Goal: Transaction & Acquisition: Purchase product/service

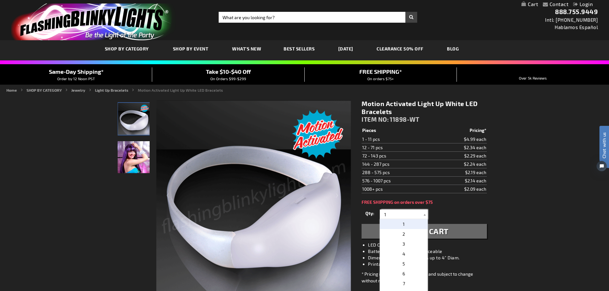
drag, startPoint x: 392, startPoint y: 214, endPoint x: 372, endPoint y: 220, distance: 20.7
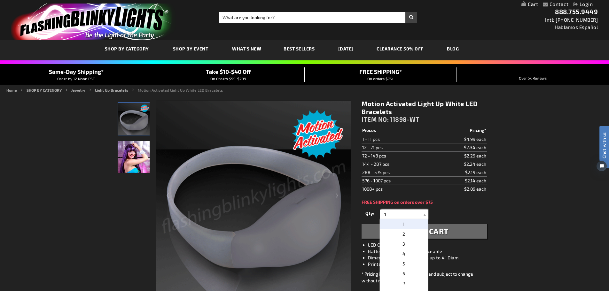
click at [372, 220] on div "Qty 1 2 3 4 5 6 7 8 9 10 11 12 24 36 48 60 72 84 96 108 120 132 144 156 168" at bounding box center [424, 214] width 125 height 13
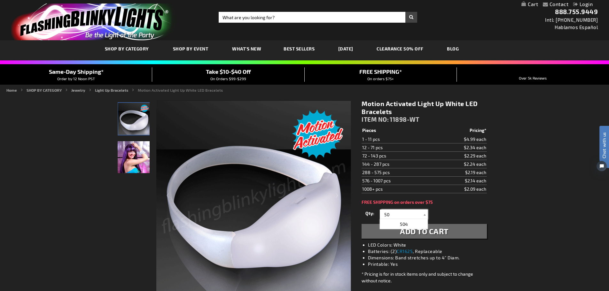
type input "50"
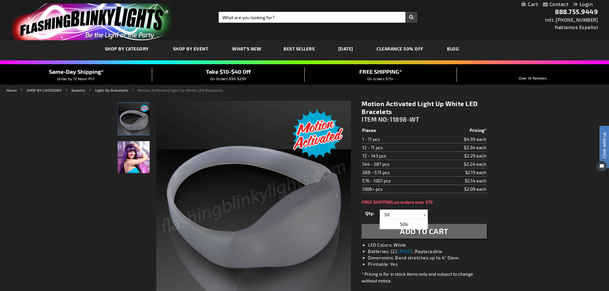
click at [435, 235] on span "Add to Cart" at bounding box center [424, 231] width 49 height 9
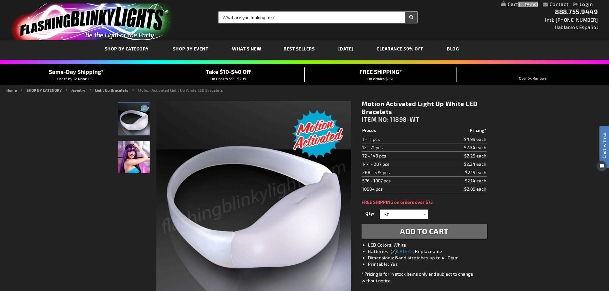
click at [275, 19] on input "Search" at bounding box center [318, 17] width 199 height 11
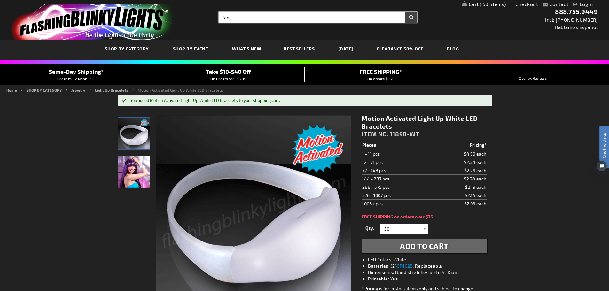
type input "fan"
click at [405, 12] on button "Search" at bounding box center [411, 17] width 12 height 11
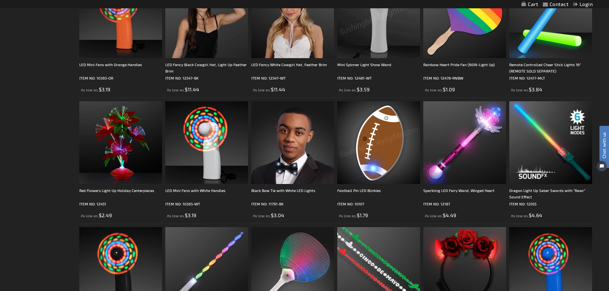
scroll to position [575, 0]
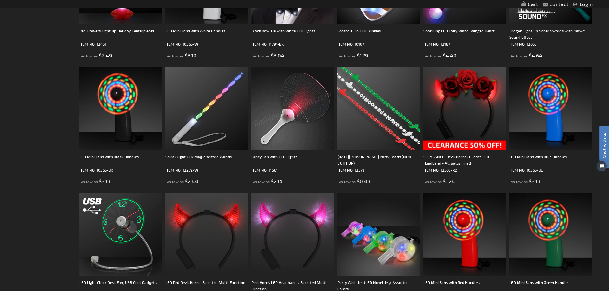
click at [307, 109] on img at bounding box center [292, 108] width 83 height 83
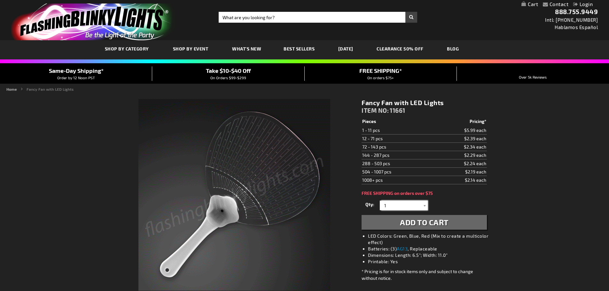
click at [380, 208] on div "1 2 3 4 5 6 7 8 9 10 11 12 24 36 48 60 72 84 96 108 120 1" at bounding box center [404, 206] width 48 height 10
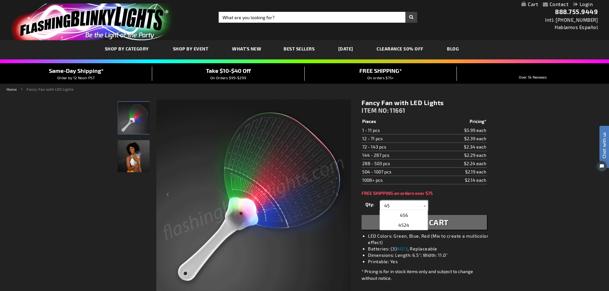
type input "45"
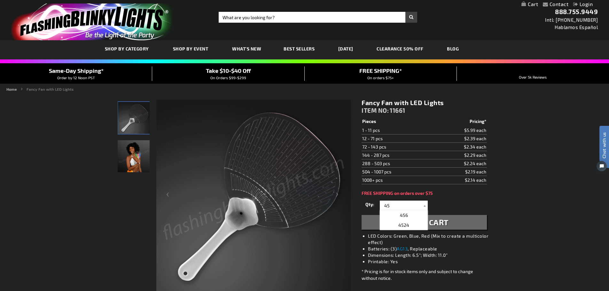
click at [457, 223] on button "Add to Cart" at bounding box center [424, 222] width 125 height 15
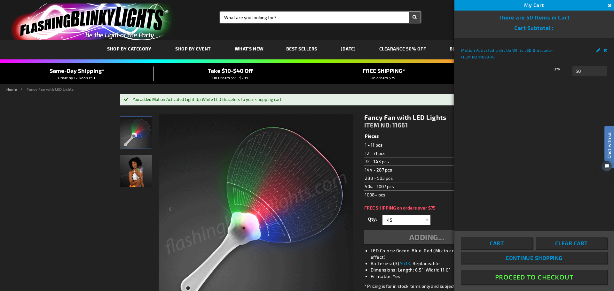
click at [320, 19] on input "Search" at bounding box center [320, 17] width 200 height 11
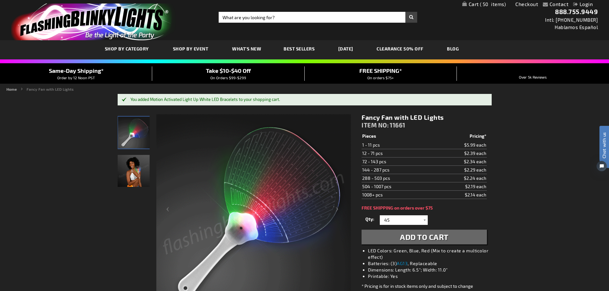
click at [362, 230] on button "Add to Cart" at bounding box center [424, 237] width 125 height 15
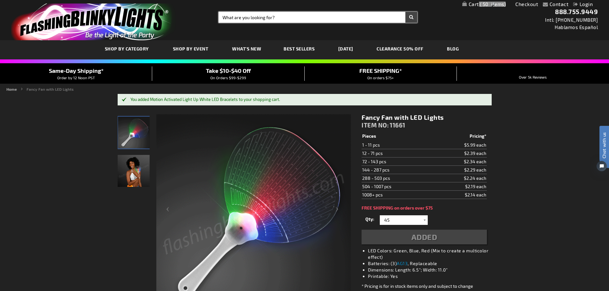
click at [320, 19] on input "Search" at bounding box center [318, 17] width 199 height 11
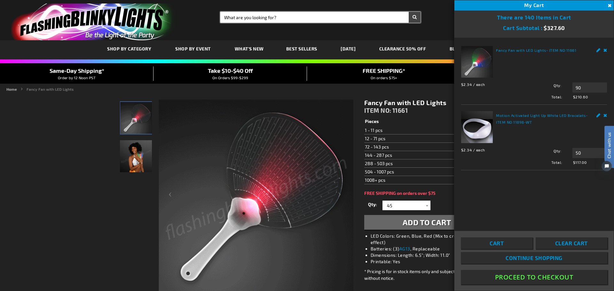
click at [256, 21] on input "Search" at bounding box center [320, 17] width 200 height 11
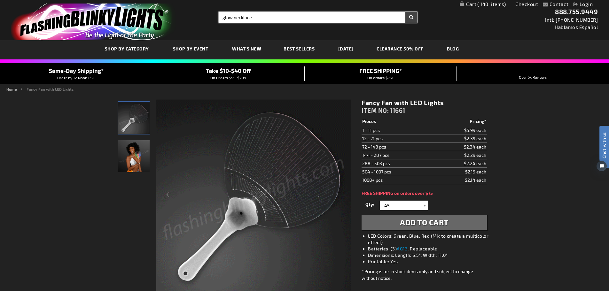
type input "glow necklace"
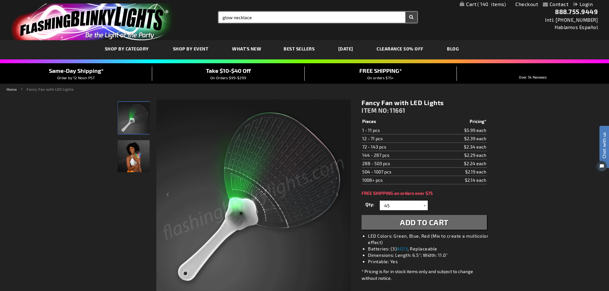
click at [405, 12] on button "Search" at bounding box center [411, 17] width 12 height 11
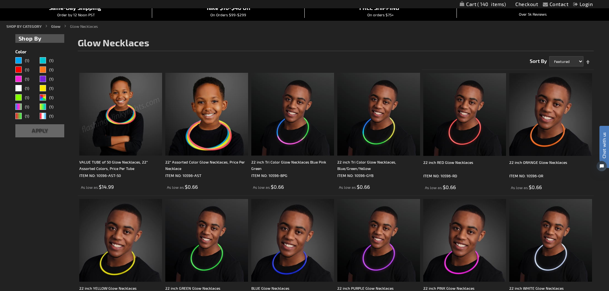
click at [108, 133] on img at bounding box center [120, 114] width 83 height 83
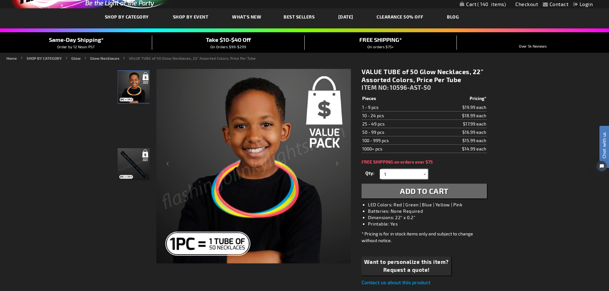
click at [420, 174] on input "1" at bounding box center [404, 174] width 46 height 10
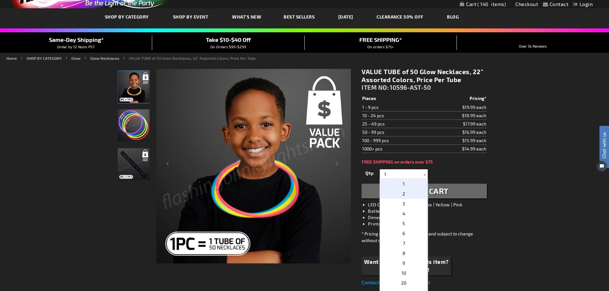
click at [410, 195] on p "2" at bounding box center [404, 194] width 48 height 10
type input "2"
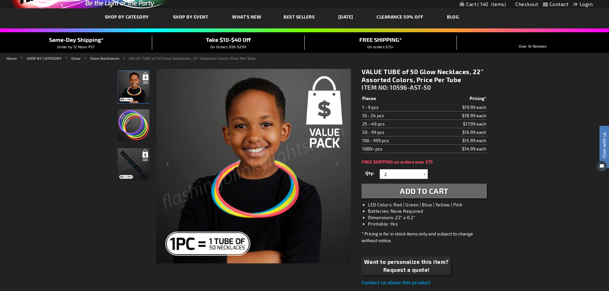
click at [412, 194] on span "Add to Cart" at bounding box center [424, 190] width 49 height 9
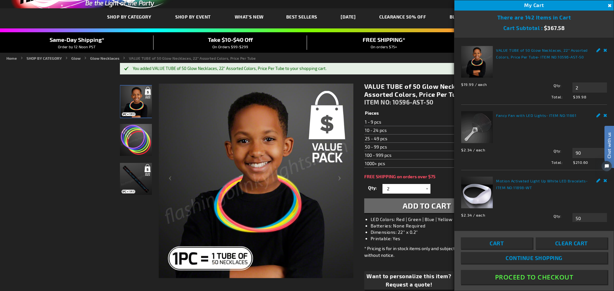
click at [531, 278] on button "Proceed To Checkout" at bounding box center [534, 277] width 146 height 14
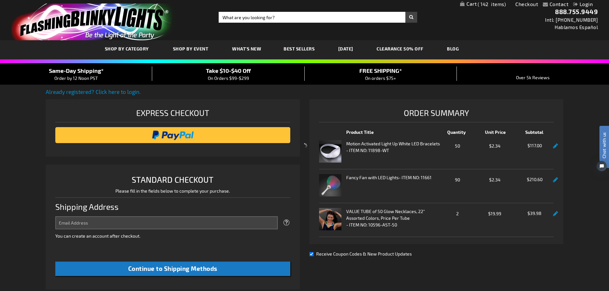
select select "US"
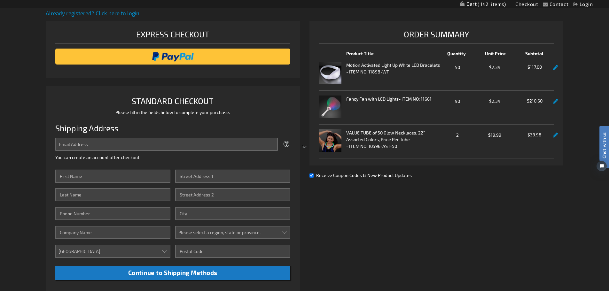
scroll to position [32, 0]
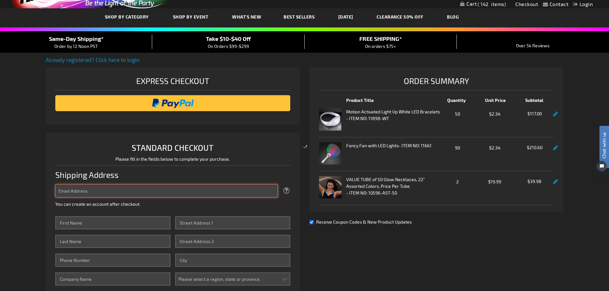
type input "[EMAIL_ADDRESS][DOMAIN_NAME]"
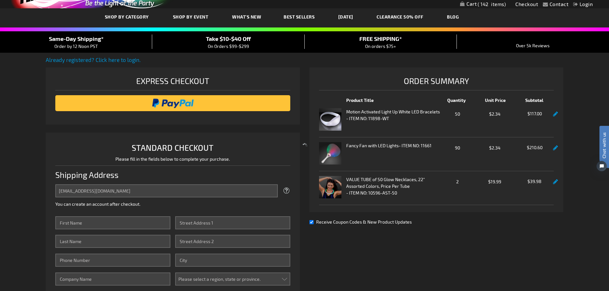
click at [112, 58] on div at bounding box center [304, 145] width 609 height 291
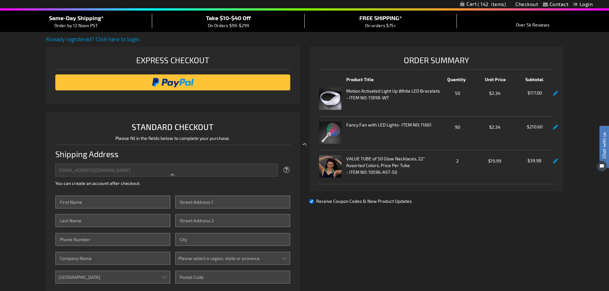
scroll to position [64, 0]
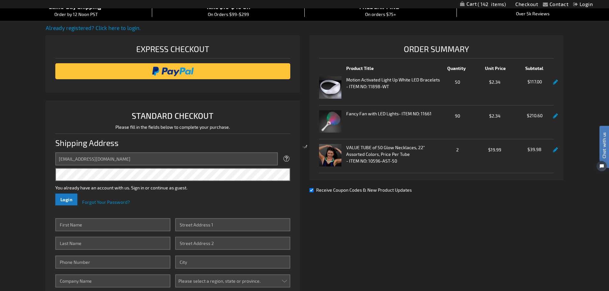
click at [69, 201] on div at bounding box center [304, 145] width 609 height 291
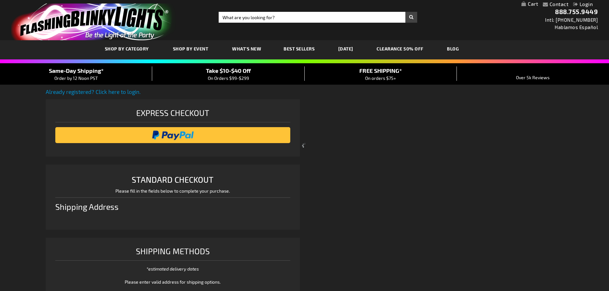
scroll to position [64, 0]
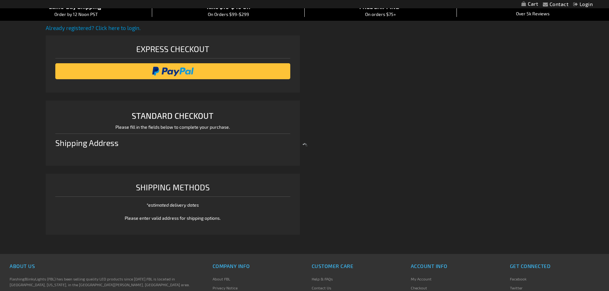
select select "US"
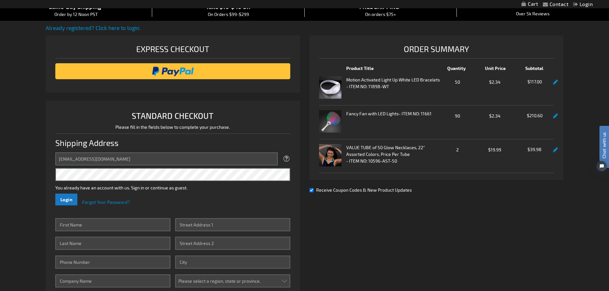
scroll to position [160, 0]
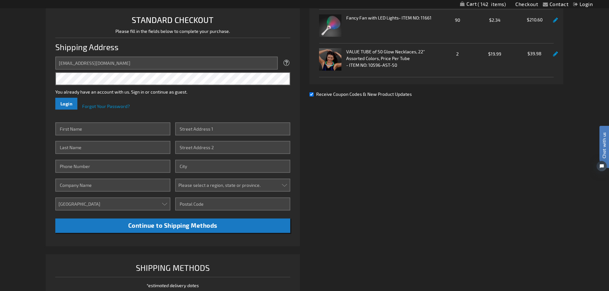
click at [127, 133] on input "First Name" at bounding box center [112, 128] width 115 height 13
type input "nikki"
type input "Tracy"
type input "5166269400"
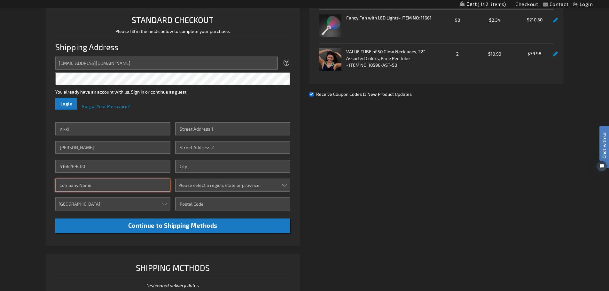
type input "mtmevents.biz"
type input "200 Frank rd"
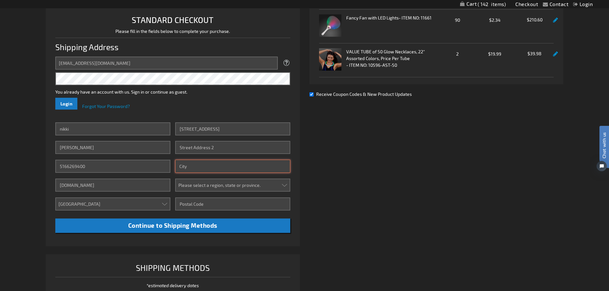
type input "Hicksville"
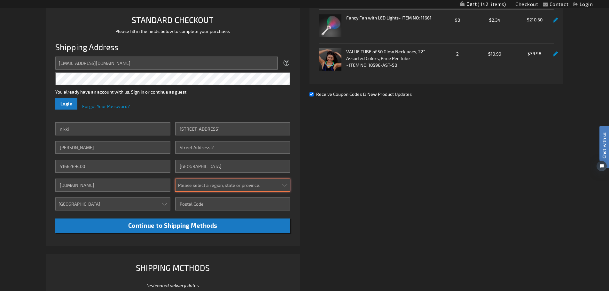
select select "43"
type input "11801"
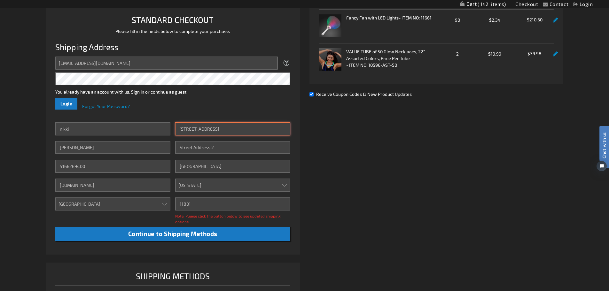
click at [176, 129] on input "[STREET_ADDRESS]" at bounding box center [232, 128] width 115 height 13
type input "[STREET_ADDRESS]"
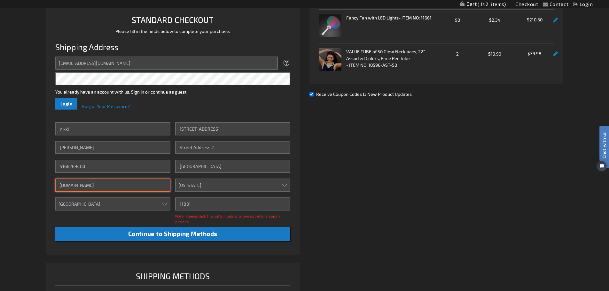
drag, startPoint x: 90, startPoint y: 187, endPoint x: 52, endPoint y: 187, distance: 37.7
click at [52, 187] on li "STANDARD CHECKOUT Please fill in the fields below to complete your purchase. Sh…" at bounding box center [173, 130] width 254 height 250
type input "MTM Events"
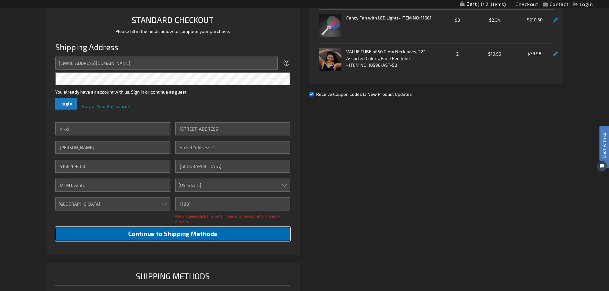
click at [136, 233] on span "Continue to Shipping Methods" at bounding box center [172, 233] width 89 height 7
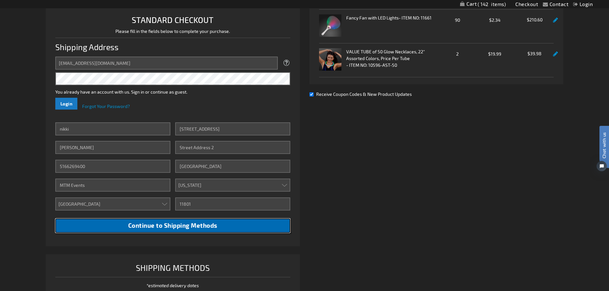
scroll to position [32, 0]
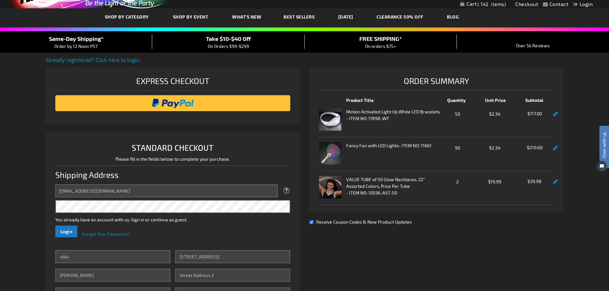
click at [554, 182] on link at bounding box center [555, 181] width 5 height 5
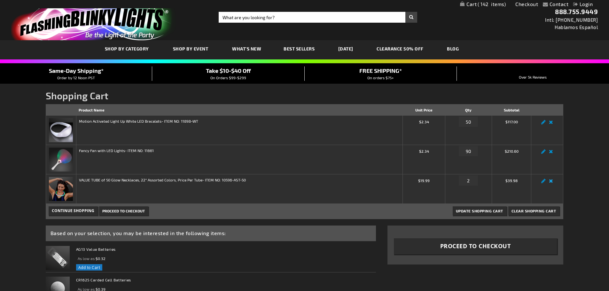
click at [551, 183] on link "Remove item" at bounding box center [550, 183] width 7 height 0
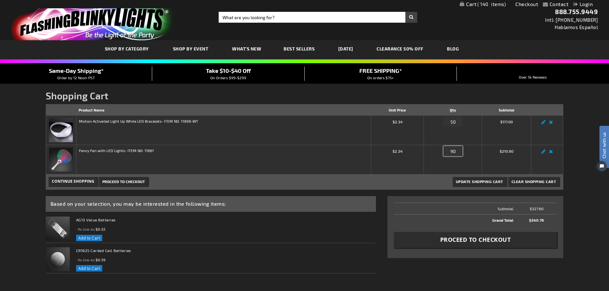
drag, startPoint x: 458, startPoint y: 151, endPoint x: 446, endPoint y: 154, distance: 12.8
click at [446, 154] on input "90" at bounding box center [452, 151] width 19 height 10
type input "45"
click at [453, 177] on button "Update Shopping Cart" at bounding box center [480, 181] width 54 height 9
click at [466, 181] on span "Update Shopping Cart" at bounding box center [479, 181] width 47 height 4
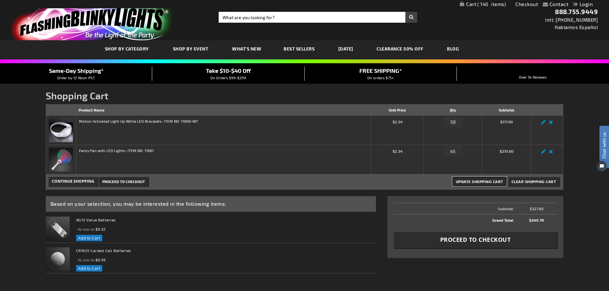
click at [479, 182] on span "Update Shopping Cart" at bounding box center [479, 181] width 47 height 4
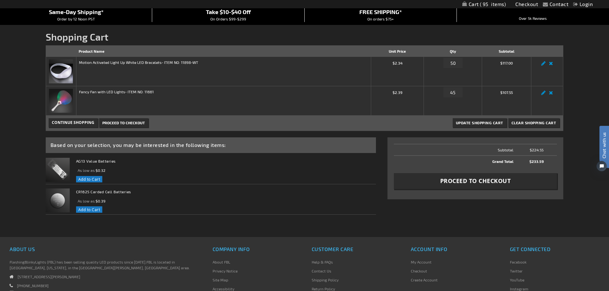
scroll to position [96, 0]
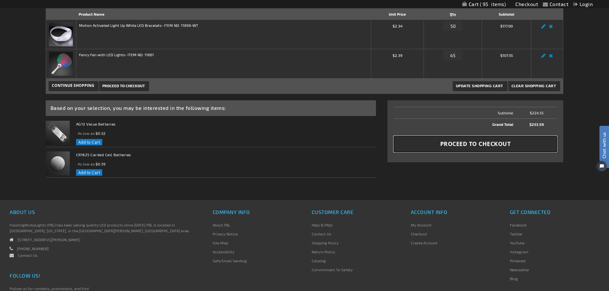
click at [456, 147] on span "Proceed to Checkout" at bounding box center [475, 144] width 71 height 8
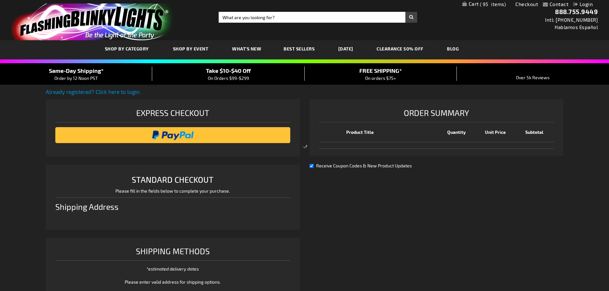
scroll to position [114, 0]
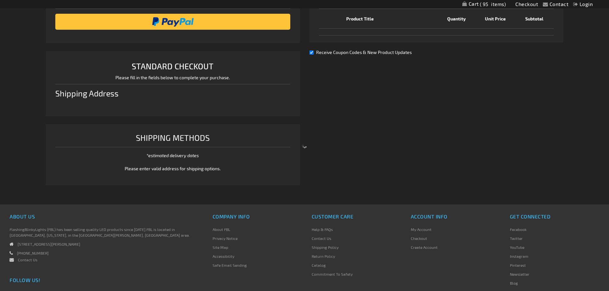
select select "US"
select select "43"
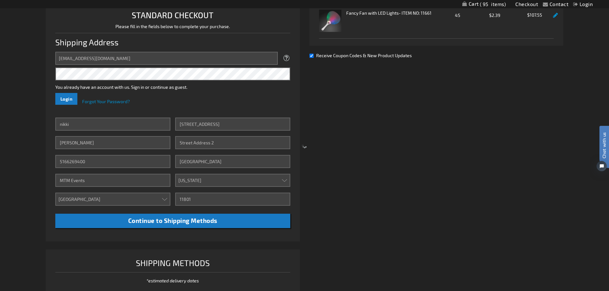
scroll to position [0, 0]
click at [166, 223] on div at bounding box center [304, 145] width 609 height 291
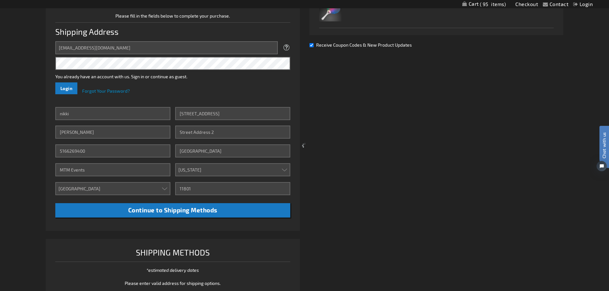
scroll to position [165, 0]
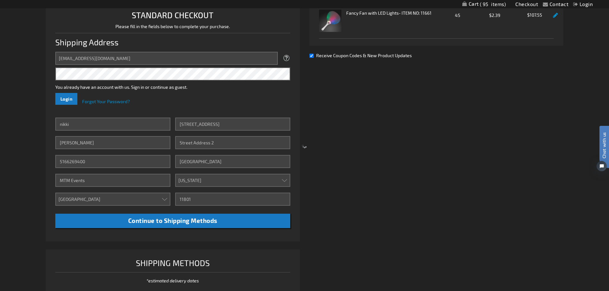
click at [311, 57] on div at bounding box center [304, 145] width 609 height 291
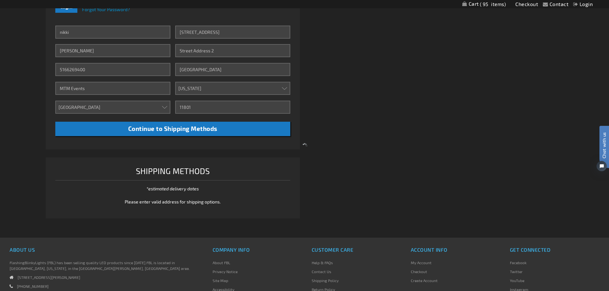
scroll to position [261, 0]
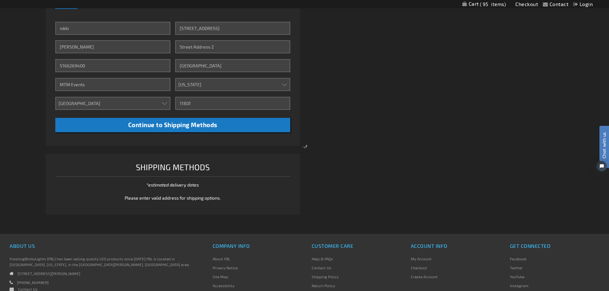
click at [200, 127] on div at bounding box center [304, 145] width 609 height 291
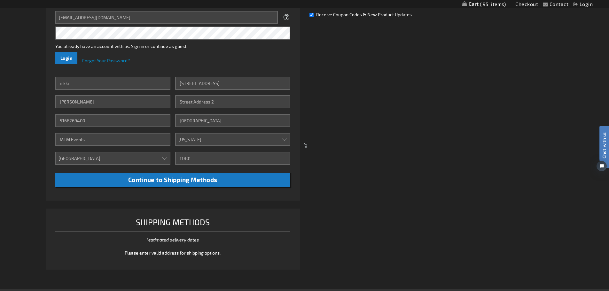
scroll to position [197, 0]
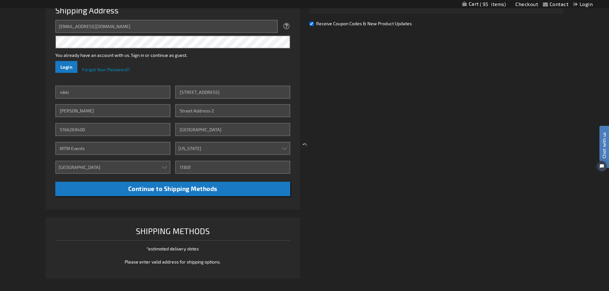
click at [172, 189] on div at bounding box center [304, 145] width 609 height 291
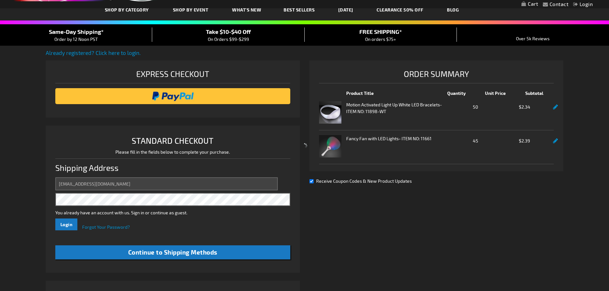
scroll to position [42, 0]
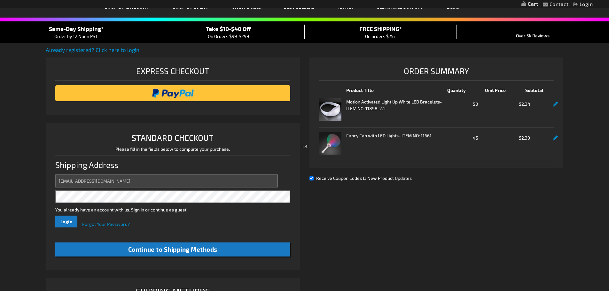
select select "US"
select select "43"
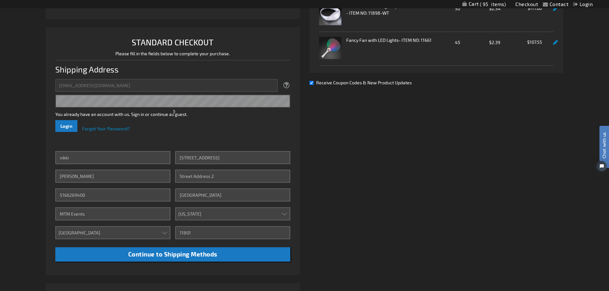
scroll to position [138, 0]
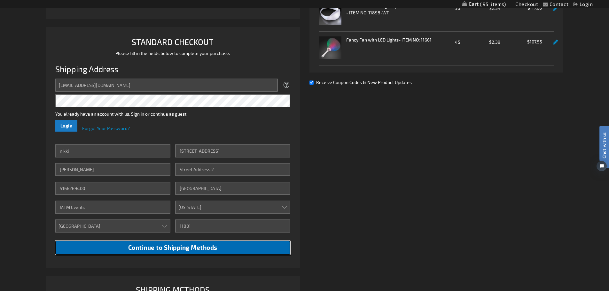
click at [187, 247] on span "Continue to Shipping Methods" at bounding box center [172, 247] width 89 height 7
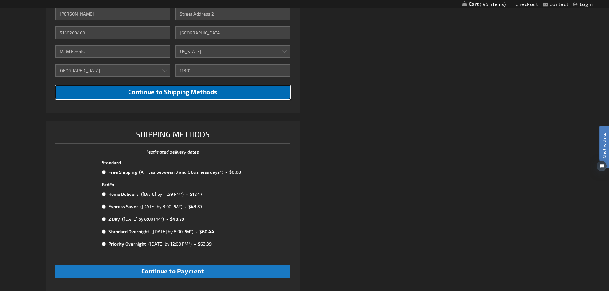
scroll to position [298, 0]
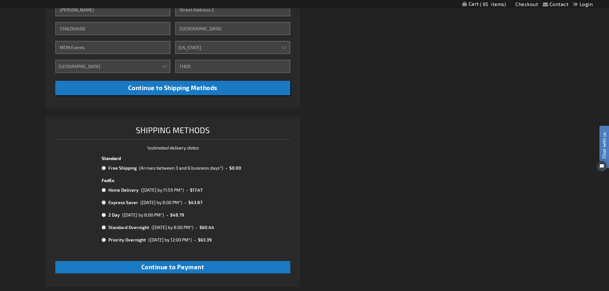
click at [105, 167] on input "radio" at bounding box center [104, 168] width 4 height 5
radio input "true"
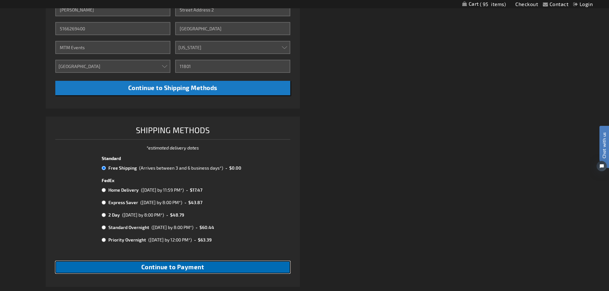
click at [221, 269] on button "Continue to Payment" at bounding box center [172, 267] width 235 height 12
checkbox input "true"
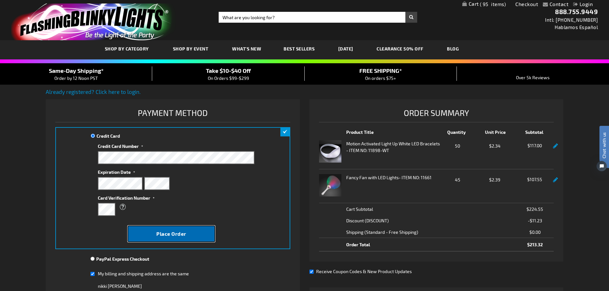
click at [182, 234] on span "Place Order" at bounding box center [171, 234] width 30 height 6
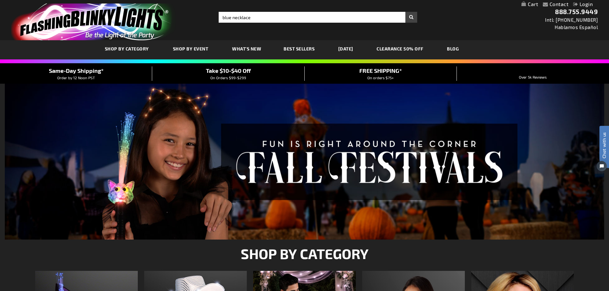
type input "blue necklace"
click at [405, 12] on button "Search" at bounding box center [411, 17] width 12 height 11
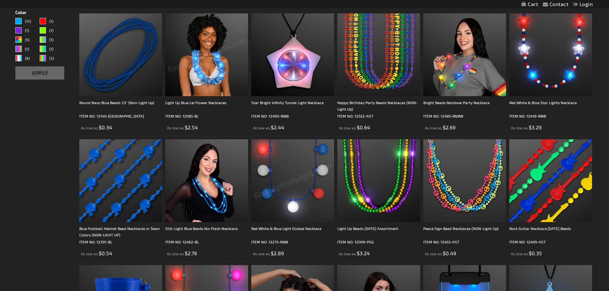
scroll to position [192, 0]
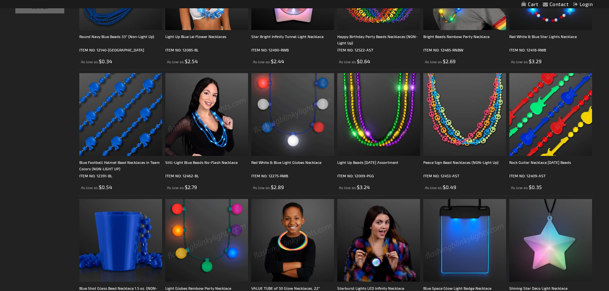
click at [192, 140] on img at bounding box center [206, 114] width 83 height 83
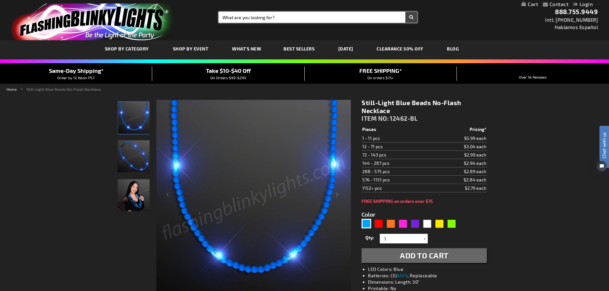
click at [266, 19] on input "Search" at bounding box center [318, 17] width 199 height 11
type input "fiber optic wand"
click at [405, 12] on button "Search" at bounding box center [411, 17] width 12 height 11
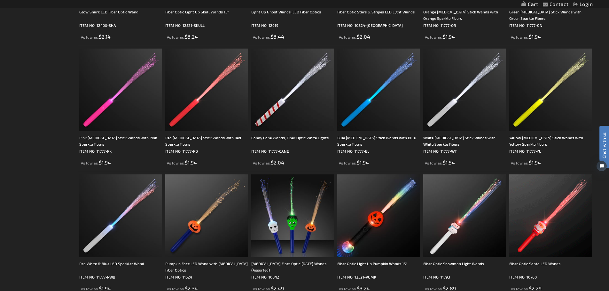
scroll to position [480, 0]
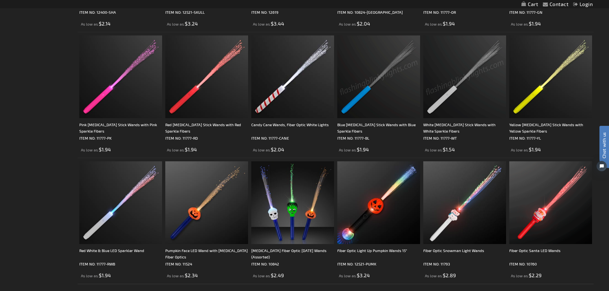
click at [459, 89] on img at bounding box center [464, 76] width 83 height 83
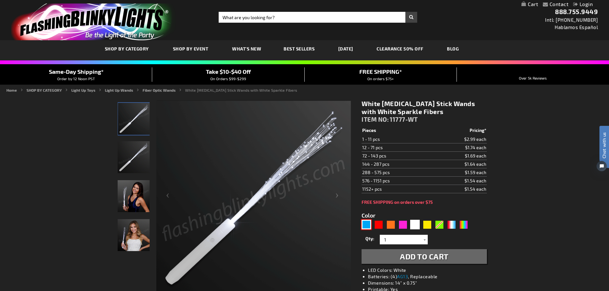
click at [369, 225] on div "Blue" at bounding box center [367, 225] width 10 height 10
type input "5629"
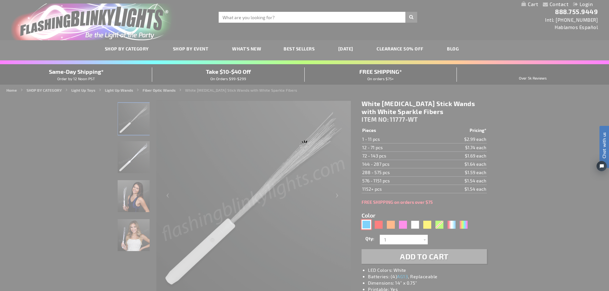
type input "11777-BL"
type input "Customize - Blue Flashing Stick Wands with Blue Sparkle Fibers - ITEM NO: 11777…"
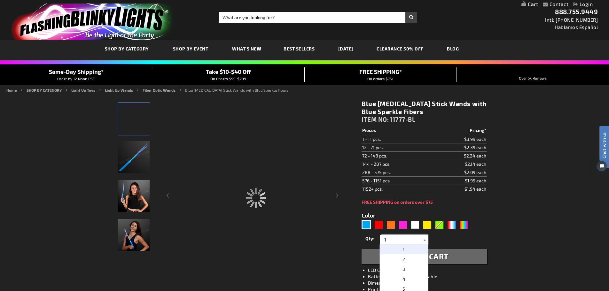
click at [399, 238] on input "1" at bounding box center [404, 240] width 46 height 10
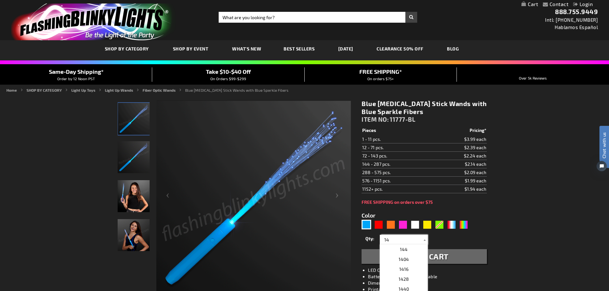
type input "1"
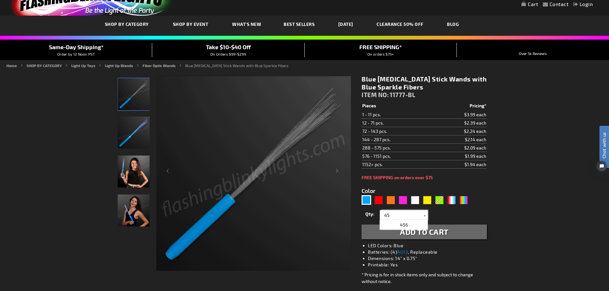
scroll to position [64, 0]
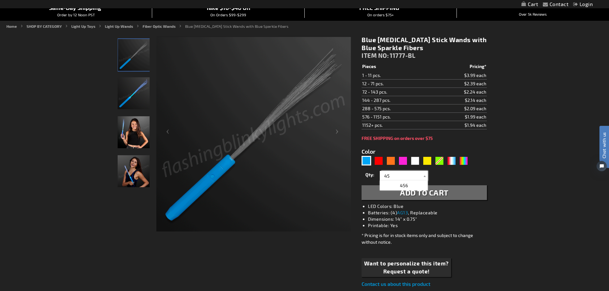
type input "45"
click at [422, 196] on span "Add to Cart" at bounding box center [424, 192] width 49 height 9
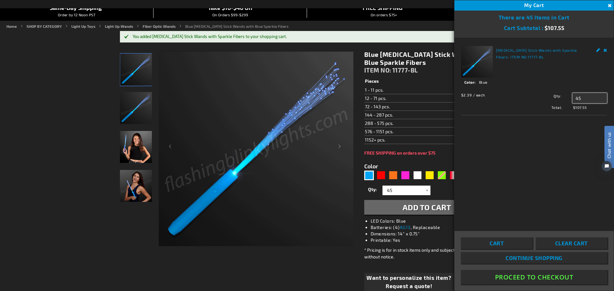
drag, startPoint x: 582, startPoint y: 99, endPoint x: 574, endPoint y: 99, distance: 7.4
click at [574, 99] on input "45" at bounding box center [589, 98] width 35 height 10
type input "50"
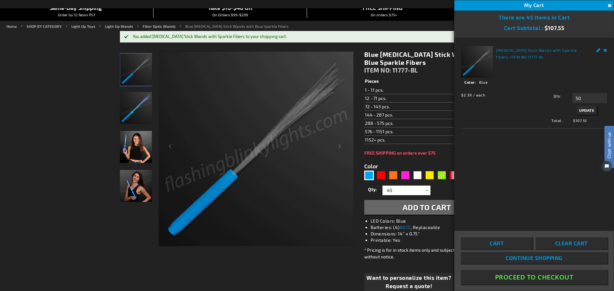
click at [586, 110] on span "Update" at bounding box center [586, 110] width 15 height 4
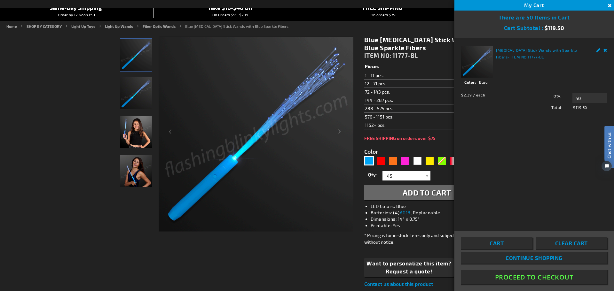
click at [535, 279] on button "Proceed To Checkout" at bounding box center [534, 277] width 146 height 14
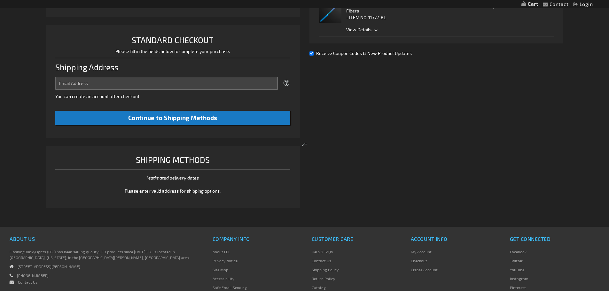
scroll to position [165, 0]
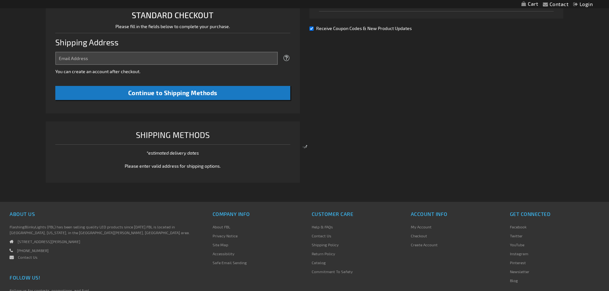
select select "US"
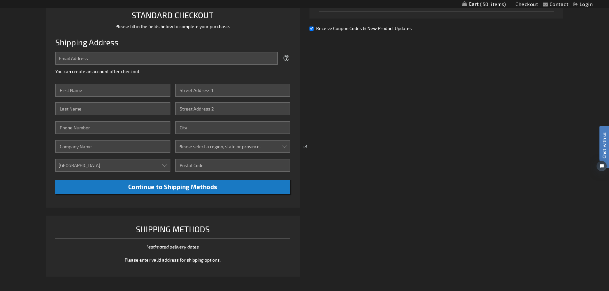
scroll to position [0, 0]
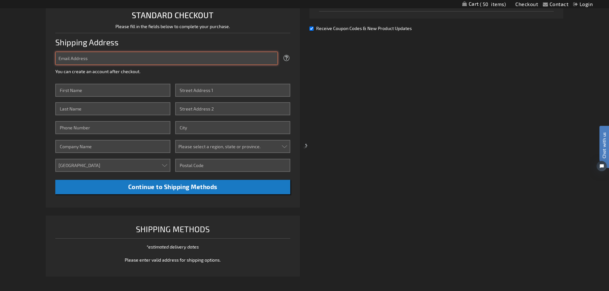
type input "[EMAIL_ADDRESS][DOMAIN_NAME]"
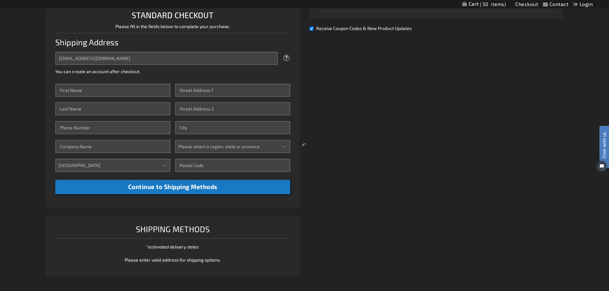
click at [121, 90] on div at bounding box center [304, 145] width 609 height 291
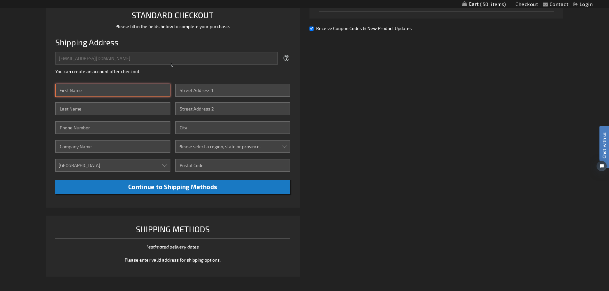
click at [112, 92] on input "First Name" at bounding box center [112, 90] width 115 height 13
type input "nikki"
type input "[PERSON_NAME]"
type input "5166269400"
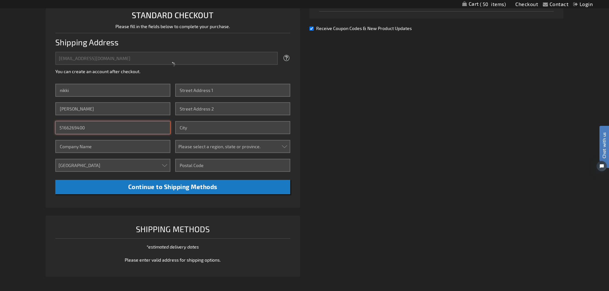
type input "[DOMAIN_NAME]"
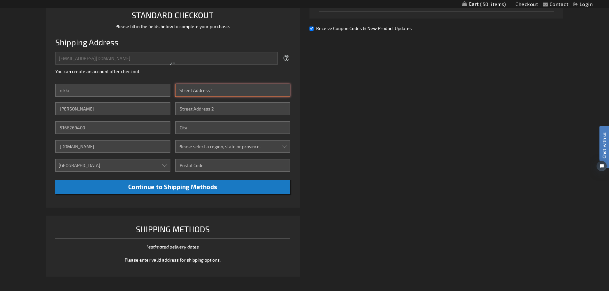
type input "[STREET_ADDRESS]"
type input "[GEOGRAPHIC_DATA]"
select select "43"
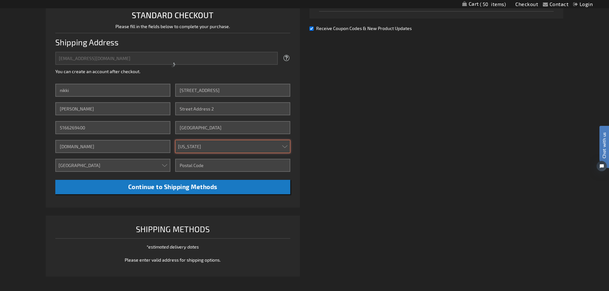
type input "11801"
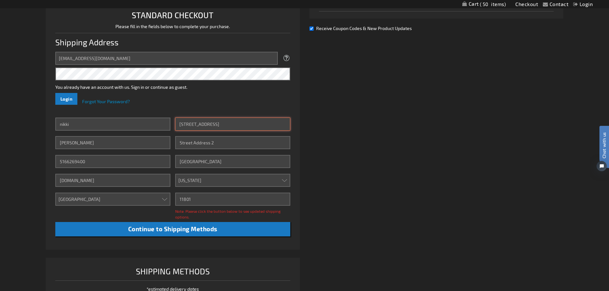
drag, startPoint x: 182, startPoint y: 126, endPoint x: 168, endPoint y: 129, distance: 14.9
click at [168, 129] on div "First Name [PERSON_NAME] Last Name [PERSON_NAME] Phone Number 5166269400 Compan…" at bounding box center [172, 177] width 235 height 119
type input "[STREET_ADDRESS]"
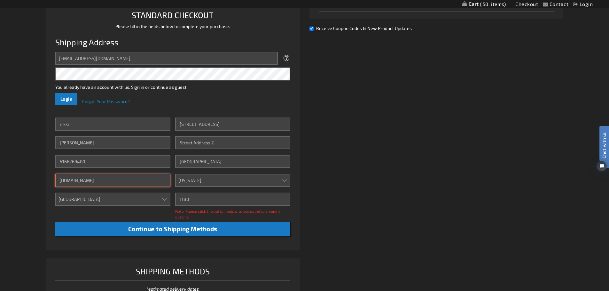
click at [82, 184] on input "[DOMAIN_NAME]" at bounding box center [112, 180] width 115 height 13
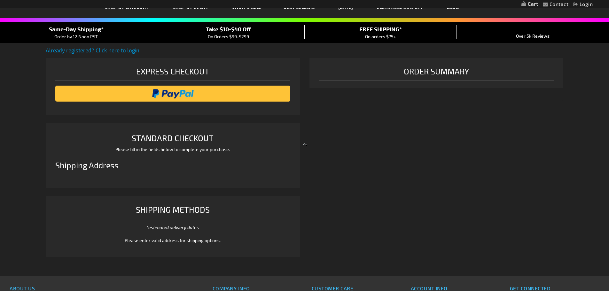
scroll to position [42, 0]
select select "US"
select select "43"
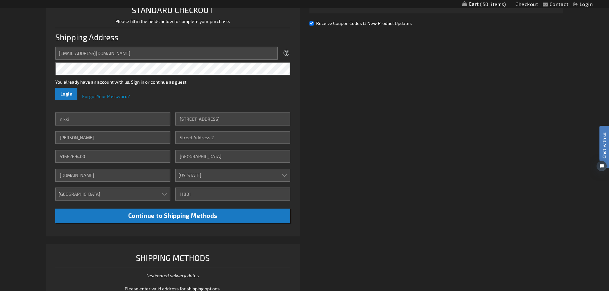
scroll to position [0, 0]
click at [87, 179] on input "[DOMAIN_NAME]" at bounding box center [112, 175] width 115 height 13
drag, startPoint x: 92, startPoint y: 178, endPoint x: 52, endPoint y: 175, distance: 39.8
click at [52, 175] on li "STANDARD CHECKOUT Please fill in the fields below to complete your purchase. Sh…" at bounding box center [173, 116] width 254 height 242
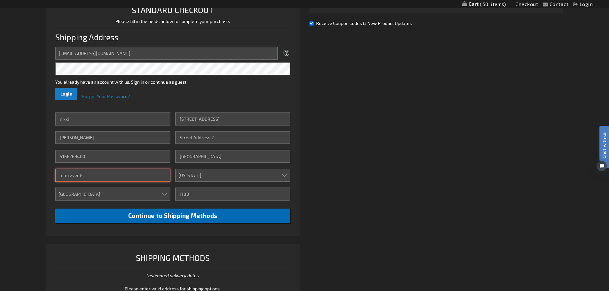
type input "mtm events"
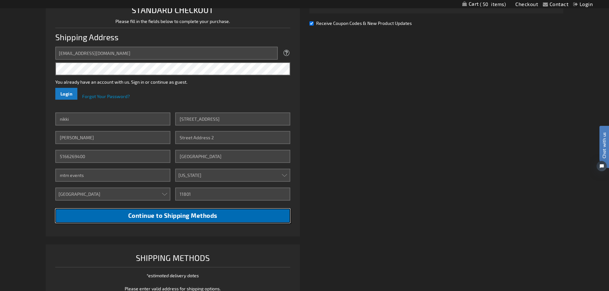
click at [65, 220] on button "Continue to Shipping Methods" at bounding box center [172, 216] width 235 height 14
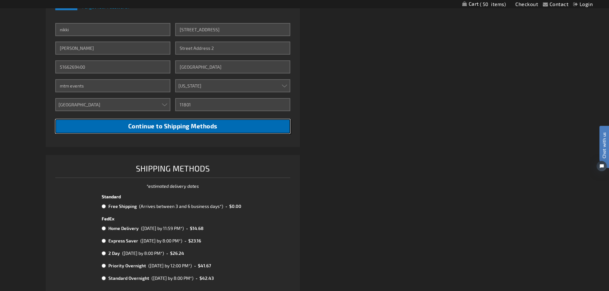
scroll to position [266, 0]
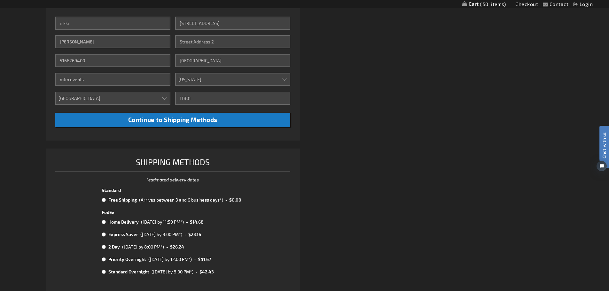
click at [104, 200] on input "radio" at bounding box center [104, 200] width 4 height 5
radio input "true"
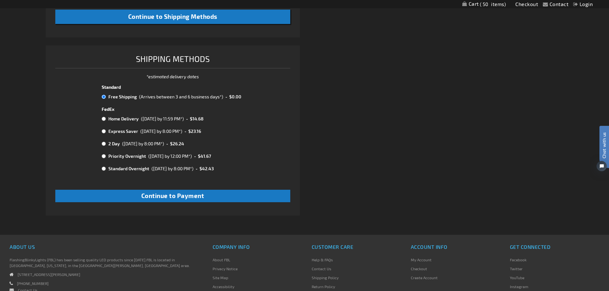
scroll to position [394, 0]
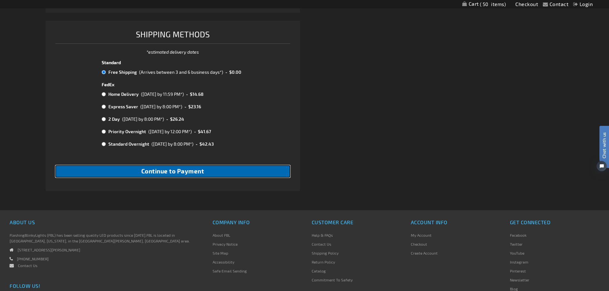
click at [216, 176] on button "Continue to Payment" at bounding box center [172, 171] width 235 height 12
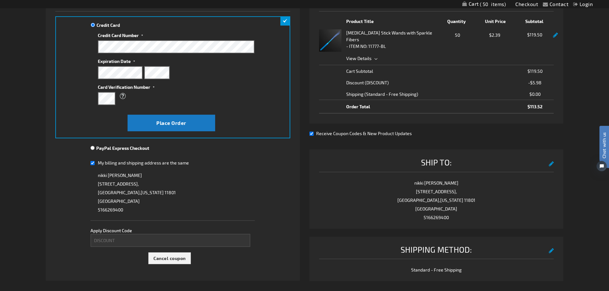
scroll to position [128, 0]
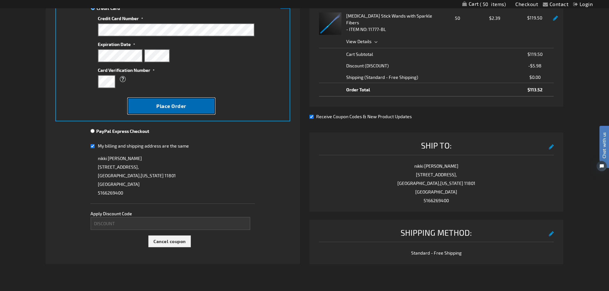
click at [192, 105] on button "Place Order" at bounding box center [172, 106] width 88 height 17
